Goal: Task Accomplishment & Management: Use online tool/utility

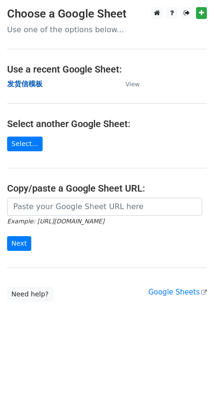
click at [36, 84] on strong "发货信模板" at bounding box center [25, 84] width 36 height 9
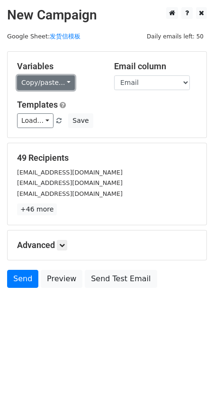
click at [47, 87] on link "Copy/paste..." at bounding box center [46, 82] width 58 height 15
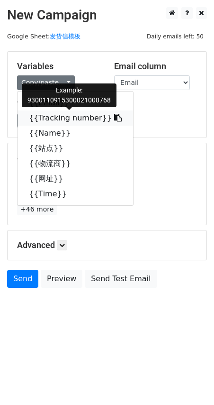
click at [50, 118] on link "{{Tracking number}}" at bounding box center [76, 117] width 116 height 15
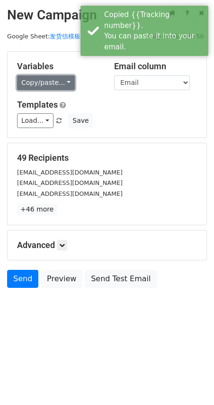
click at [45, 82] on link "Copy/paste..." at bounding box center [46, 82] width 58 height 15
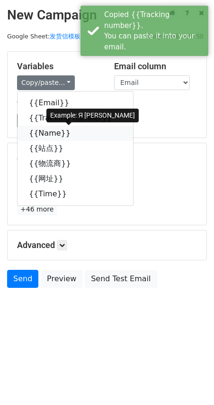
drag, startPoint x: 35, startPoint y: 138, endPoint x: 28, endPoint y: 137, distance: 7.2
click at [36, 138] on link "{{Name}}" at bounding box center [76, 133] width 116 height 15
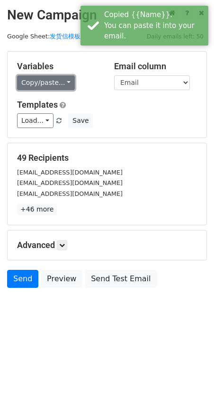
click at [38, 80] on link "Copy/paste..." at bounding box center [46, 82] width 58 height 15
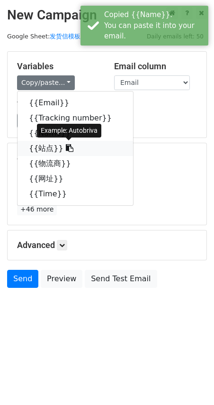
click at [41, 150] on link "{{站点}}" at bounding box center [76, 148] width 116 height 15
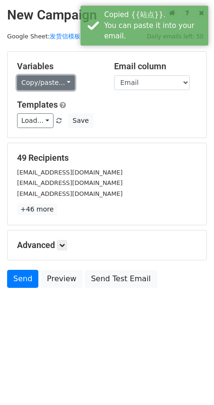
click at [39, 85] on link "Copy/paste..." at bounding box center [46, 82] width 58 height 15
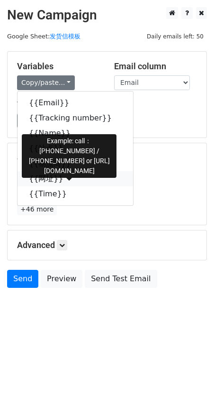
click at [42, 180] on link "{{网址}}" at bounding box center [76, 178] width 116 height 15
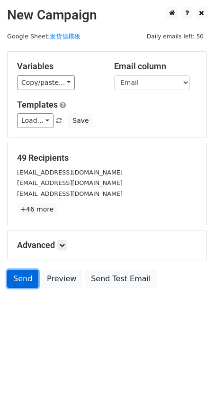
click at [20, 284] on link "Send" at bounding box center [22, 279] width 31 height 18
